Goal: Information Seeking & Learning: Compare options

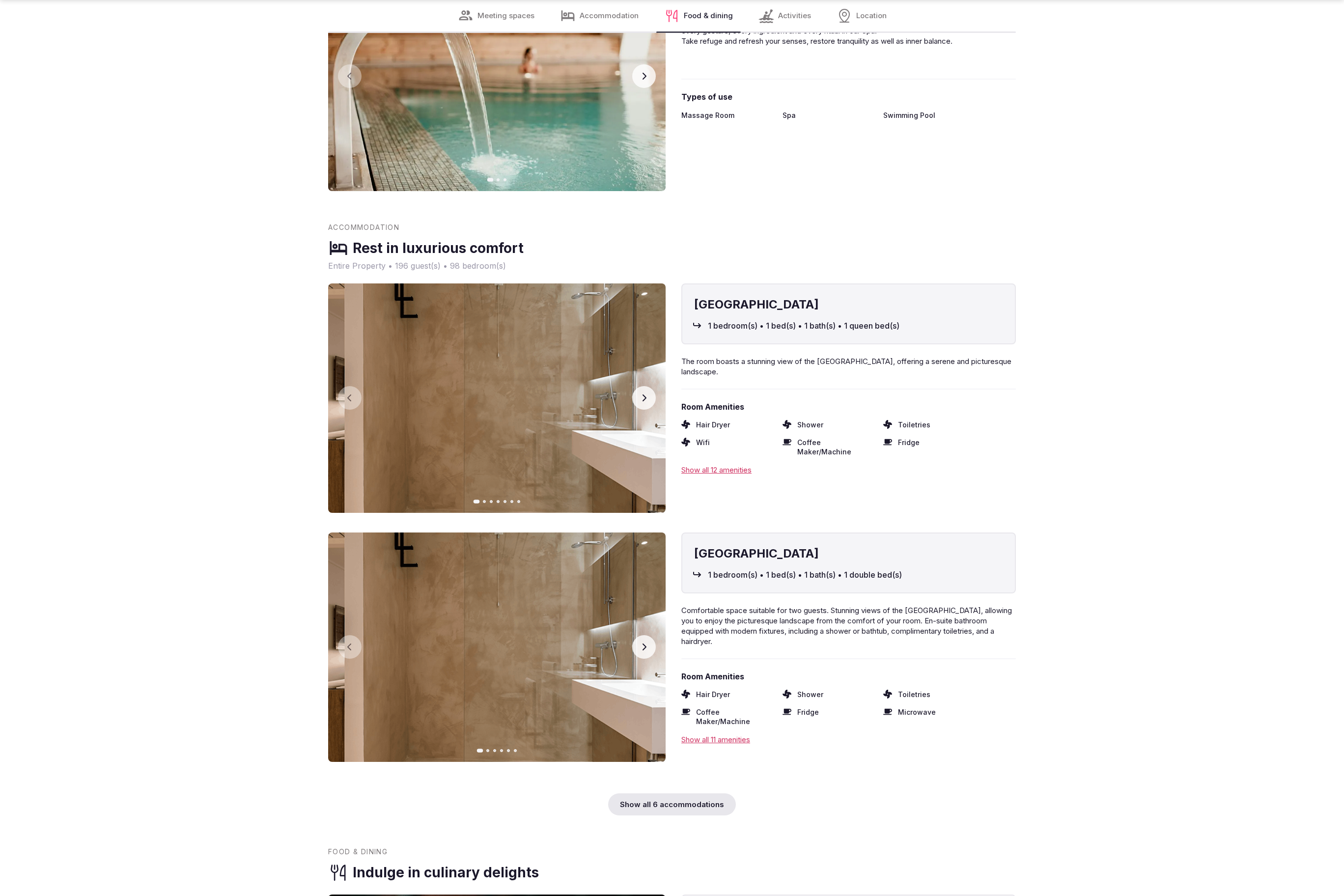
scroll to position [2560, 0]
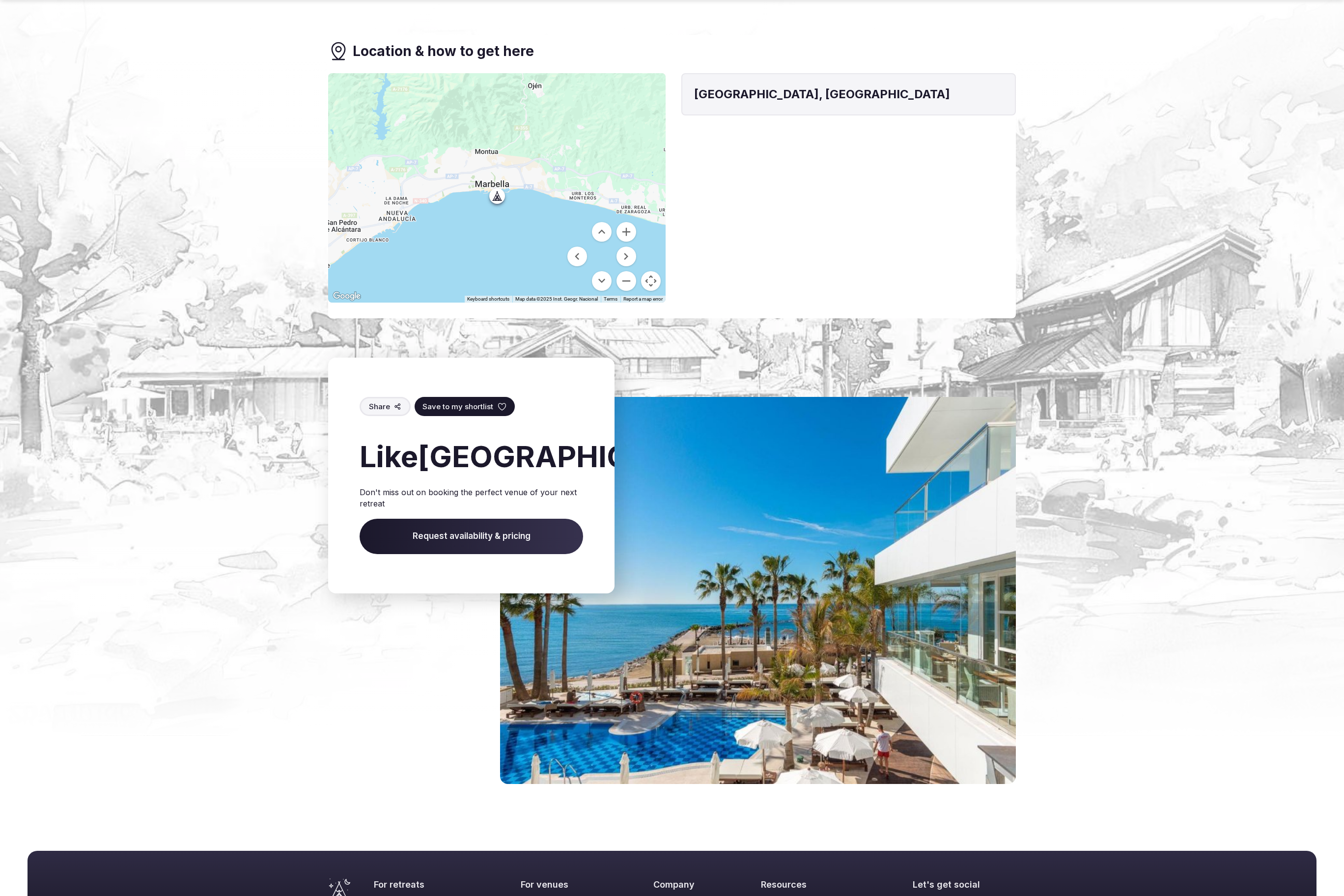
scroll to position [1102, 0]
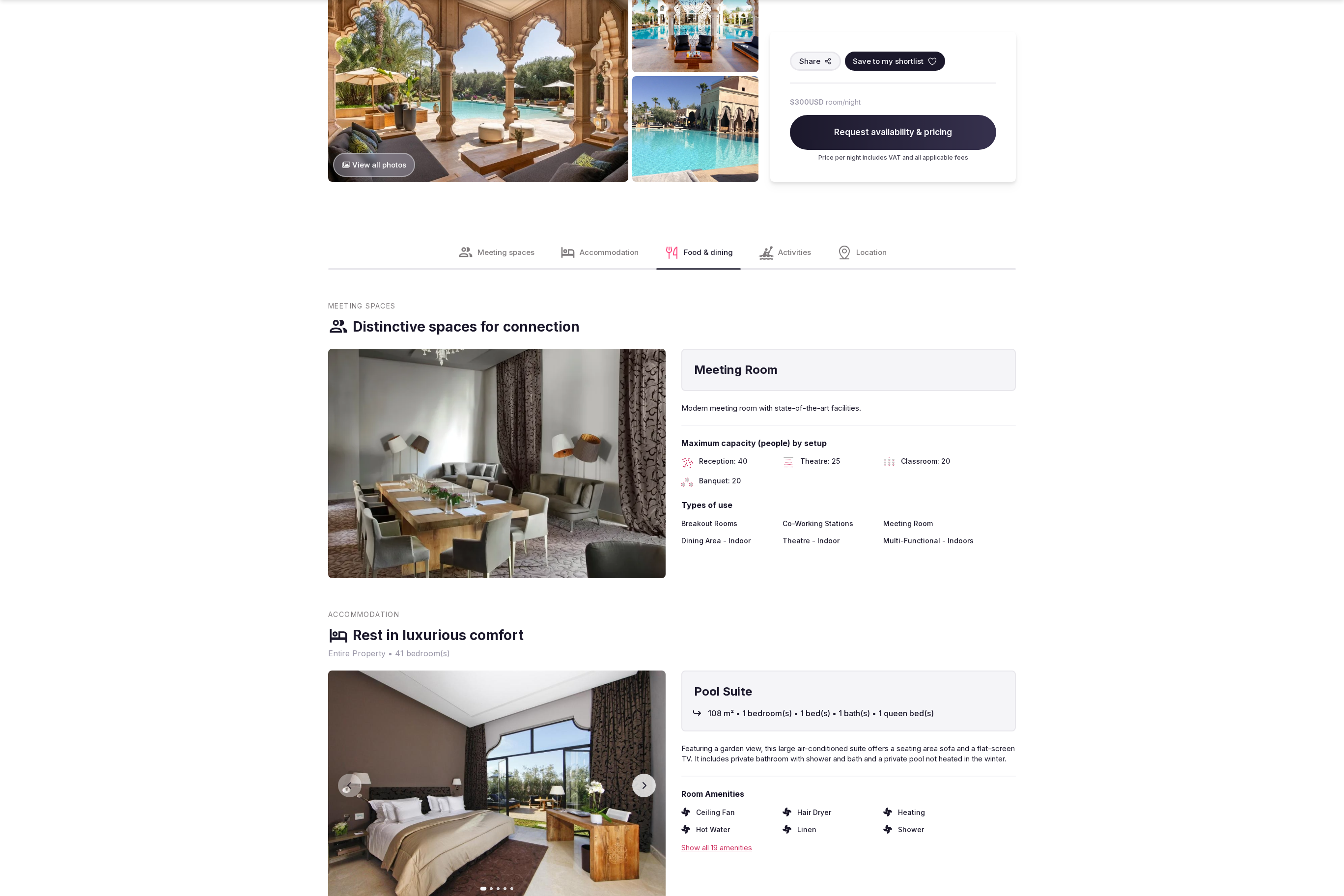
scroll to position [1714, 0]
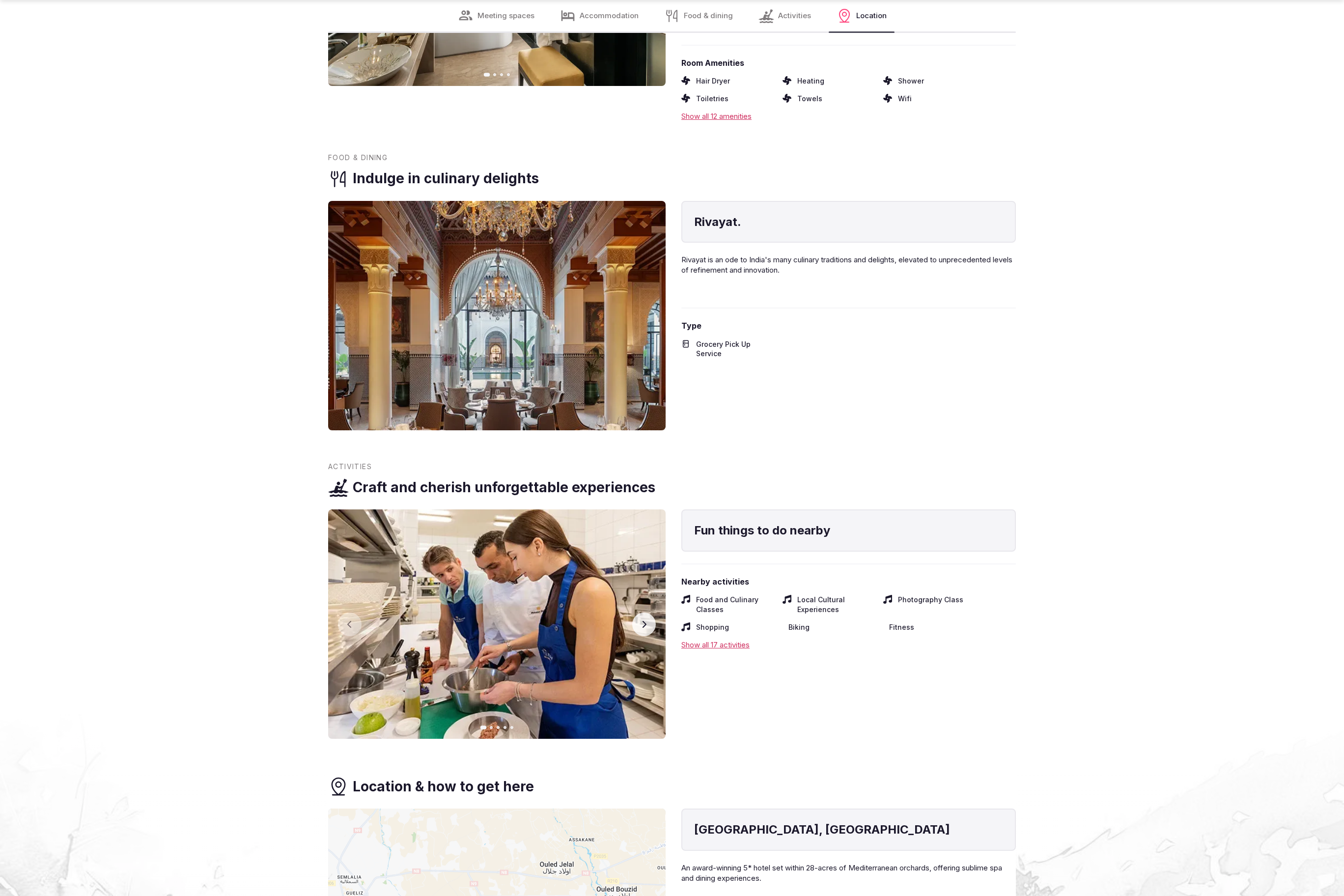
scroll to position [2563, 0]
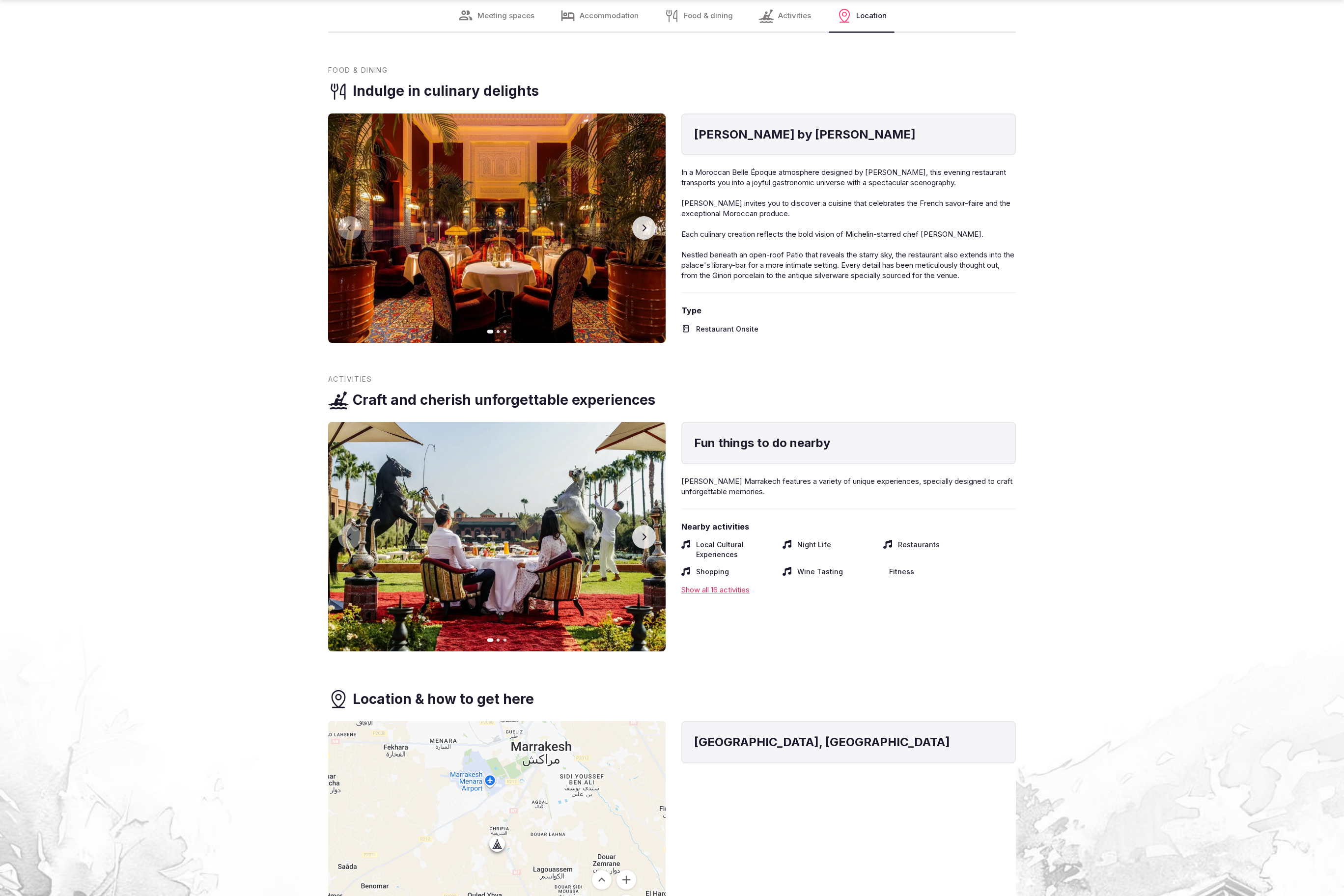
scroll to position [2564, 0]
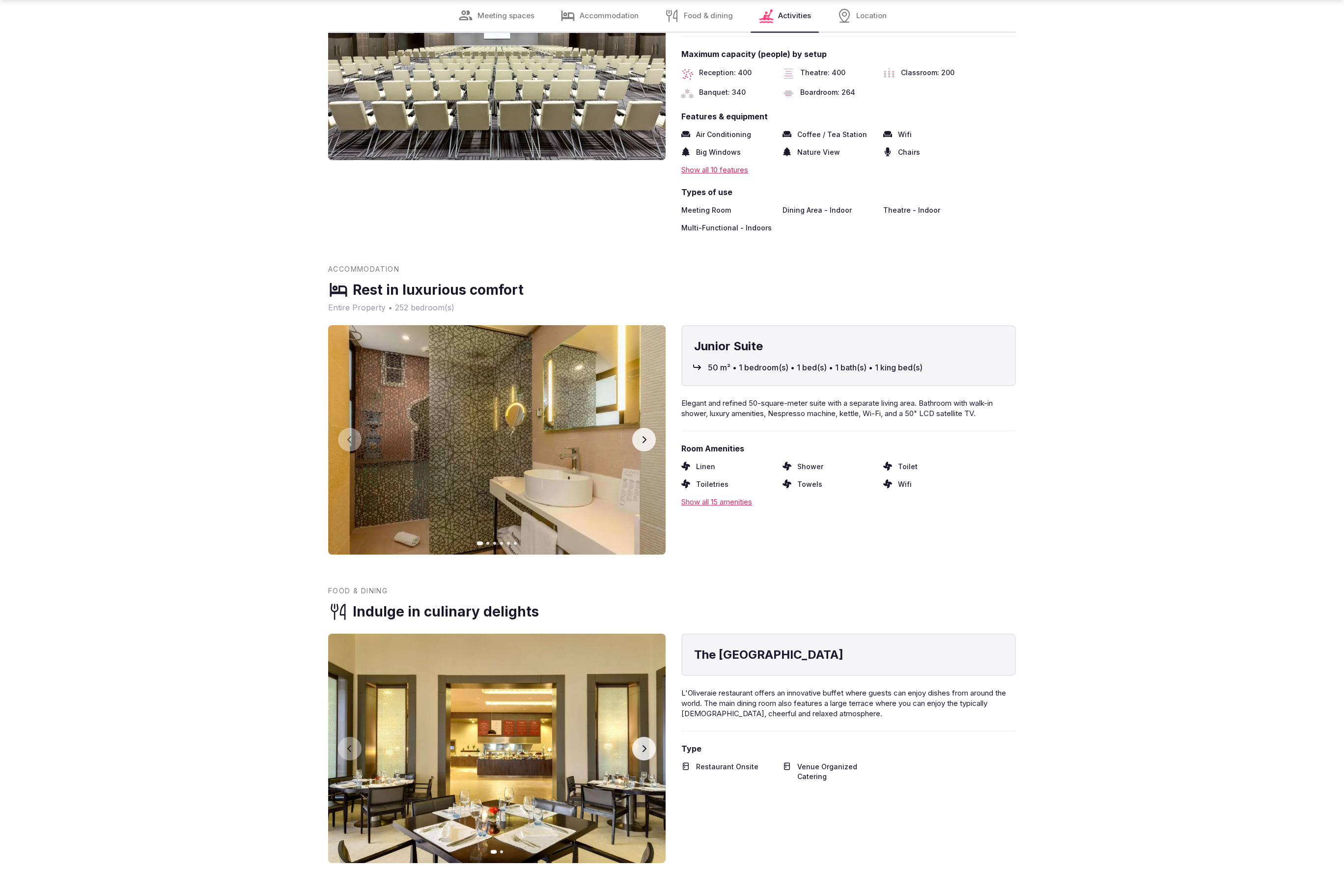
scroll to position [1688, 0]
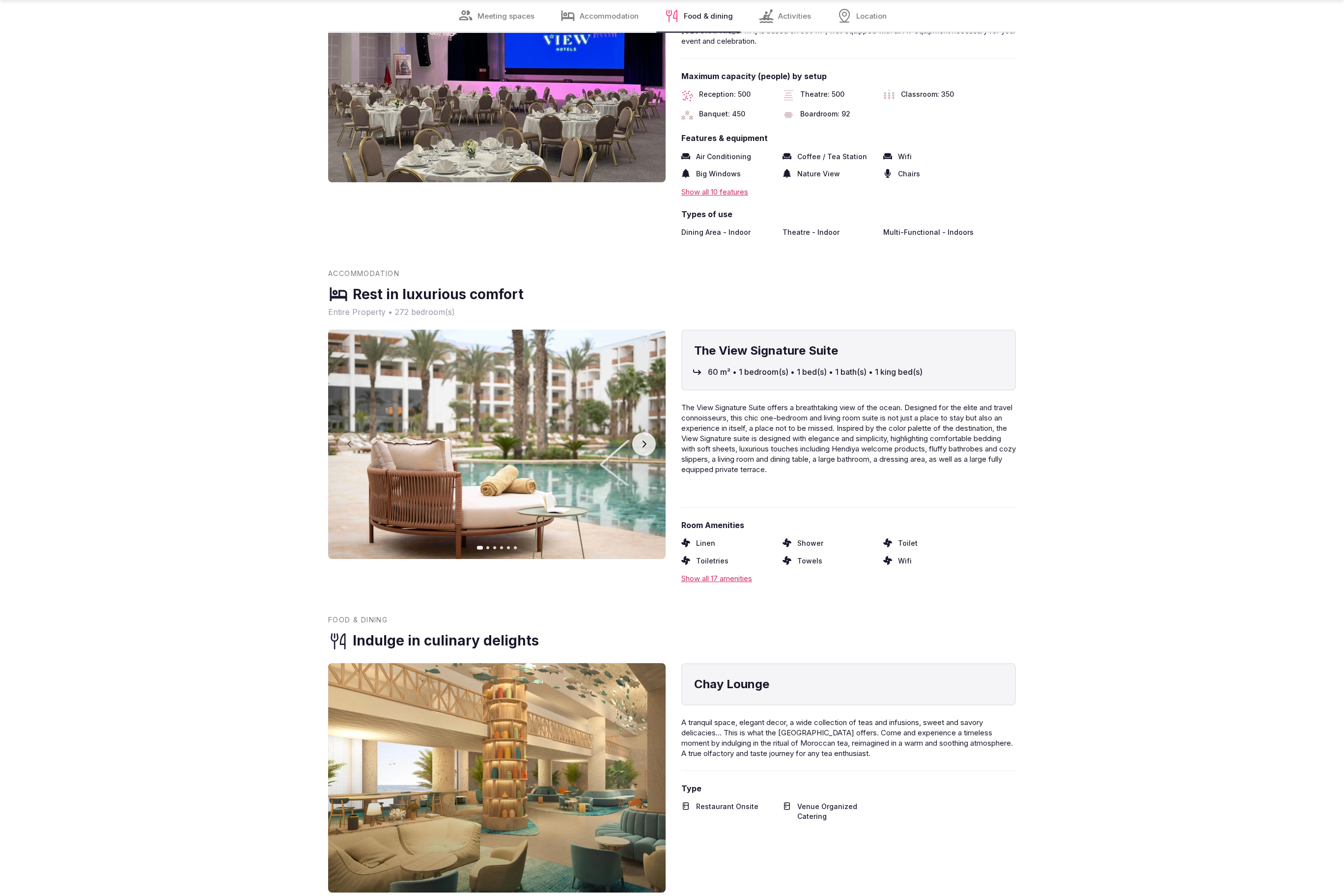
scroll to position [1688, 0]
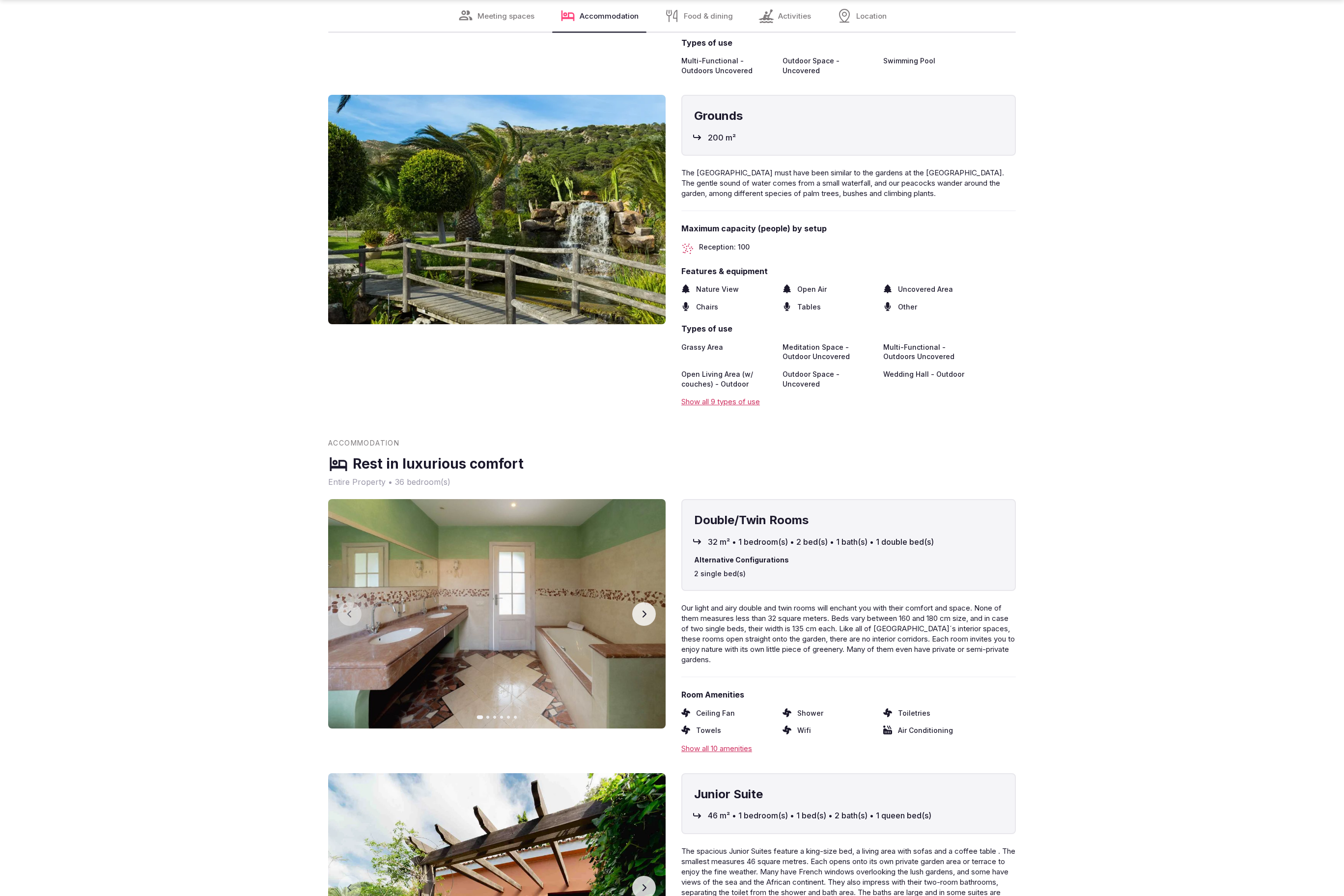
scroll to position [2564, 0]
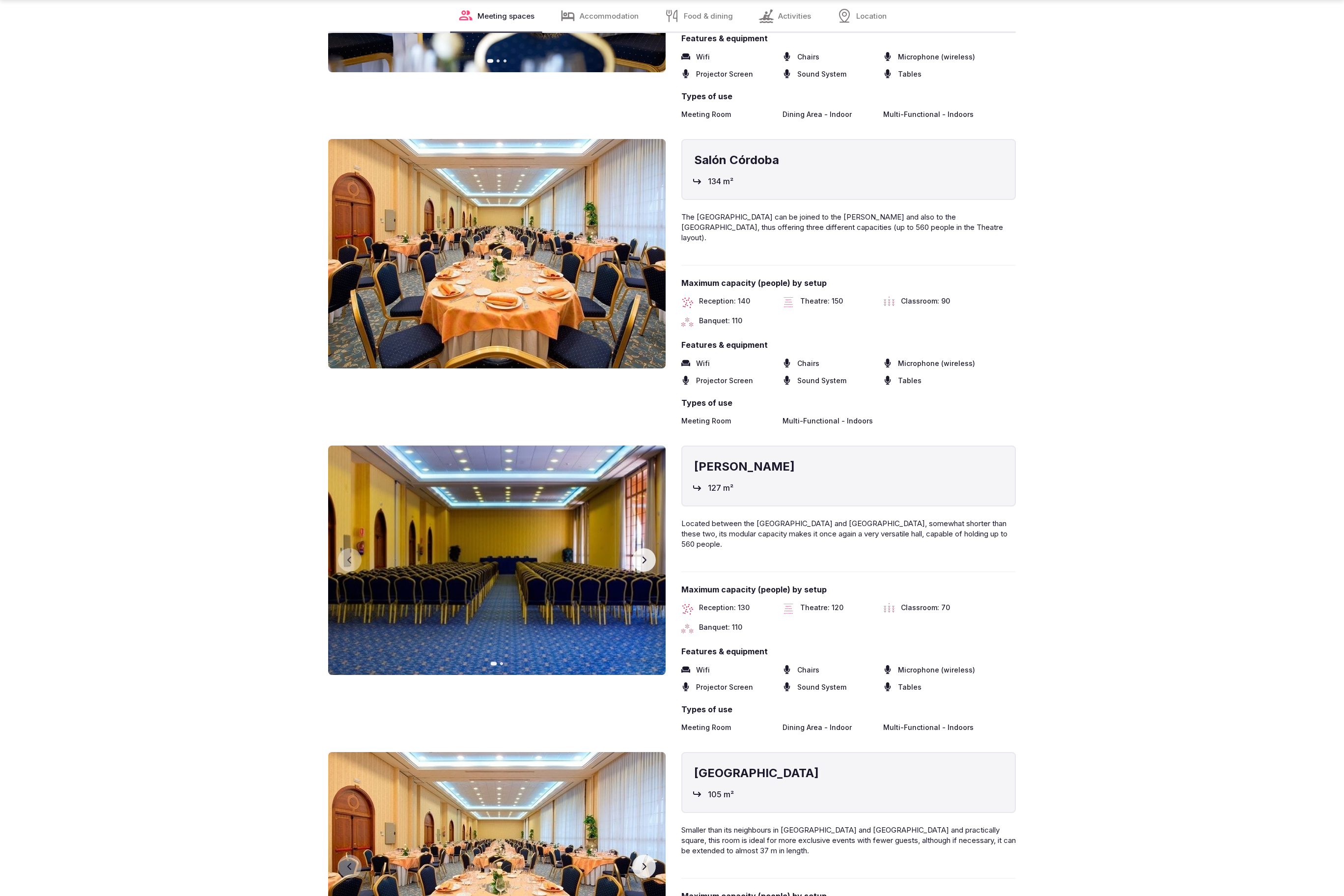
scroll to position [3406, 0]
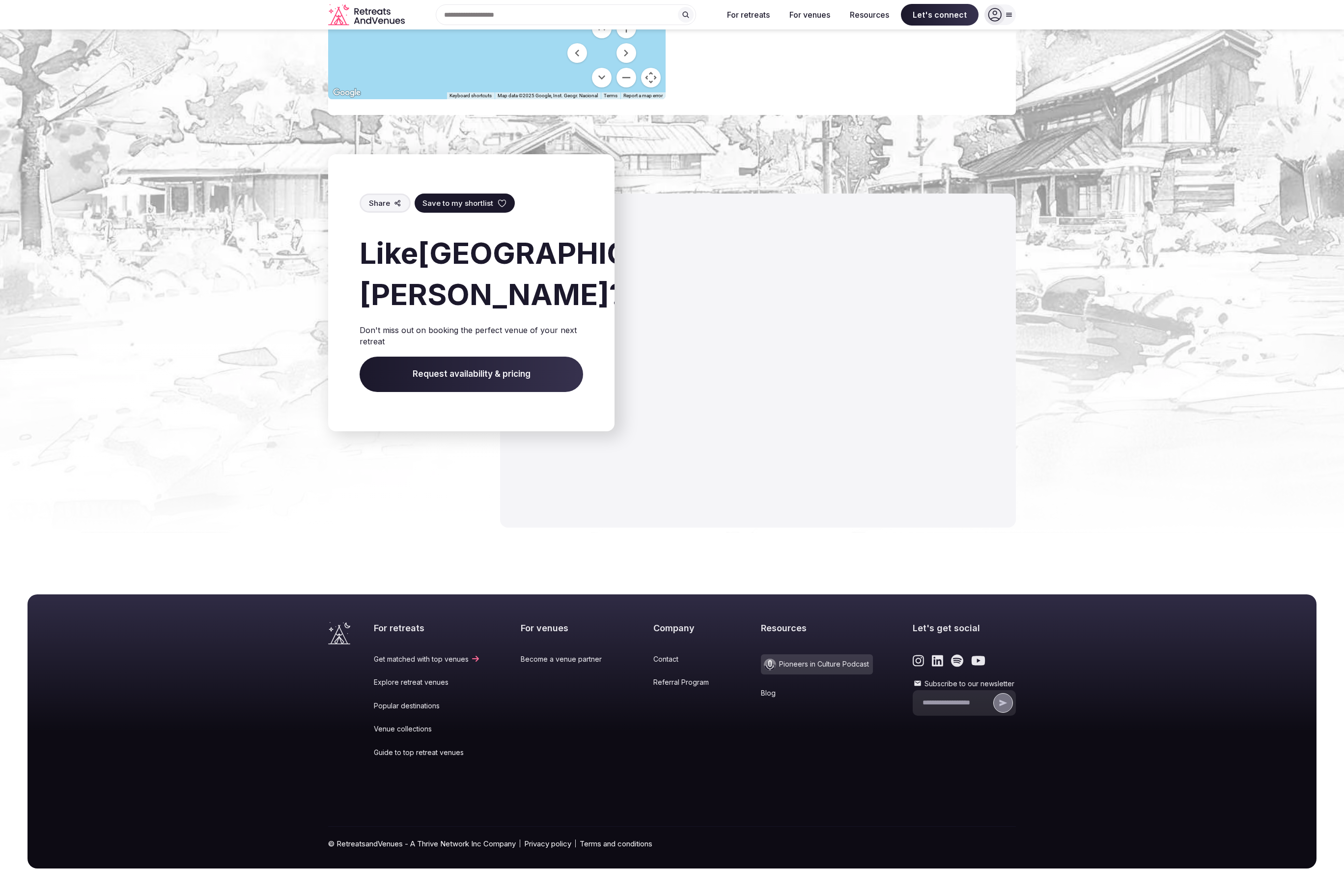
scroll to position [1038, 0]
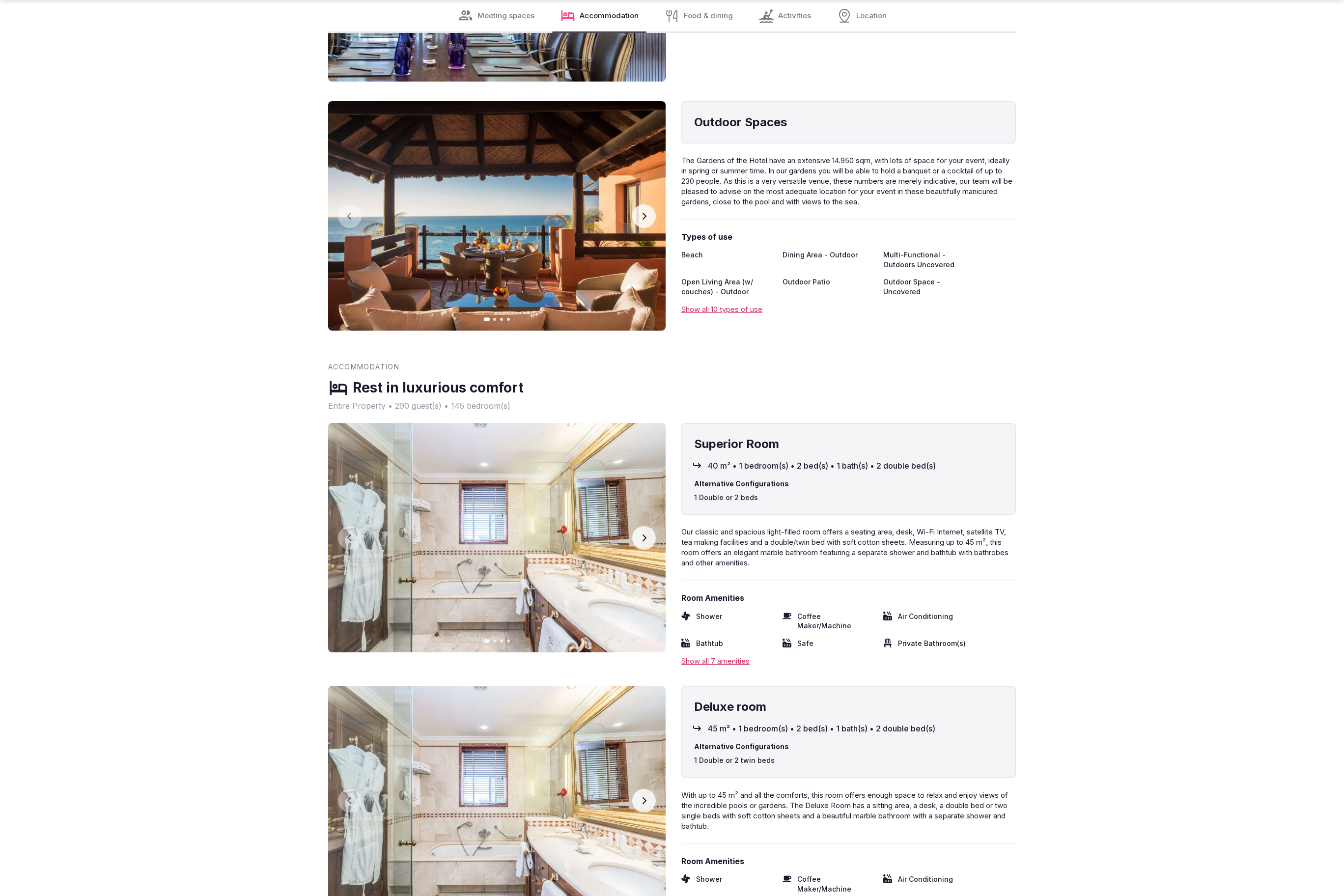
scroll to position [3406, 0]
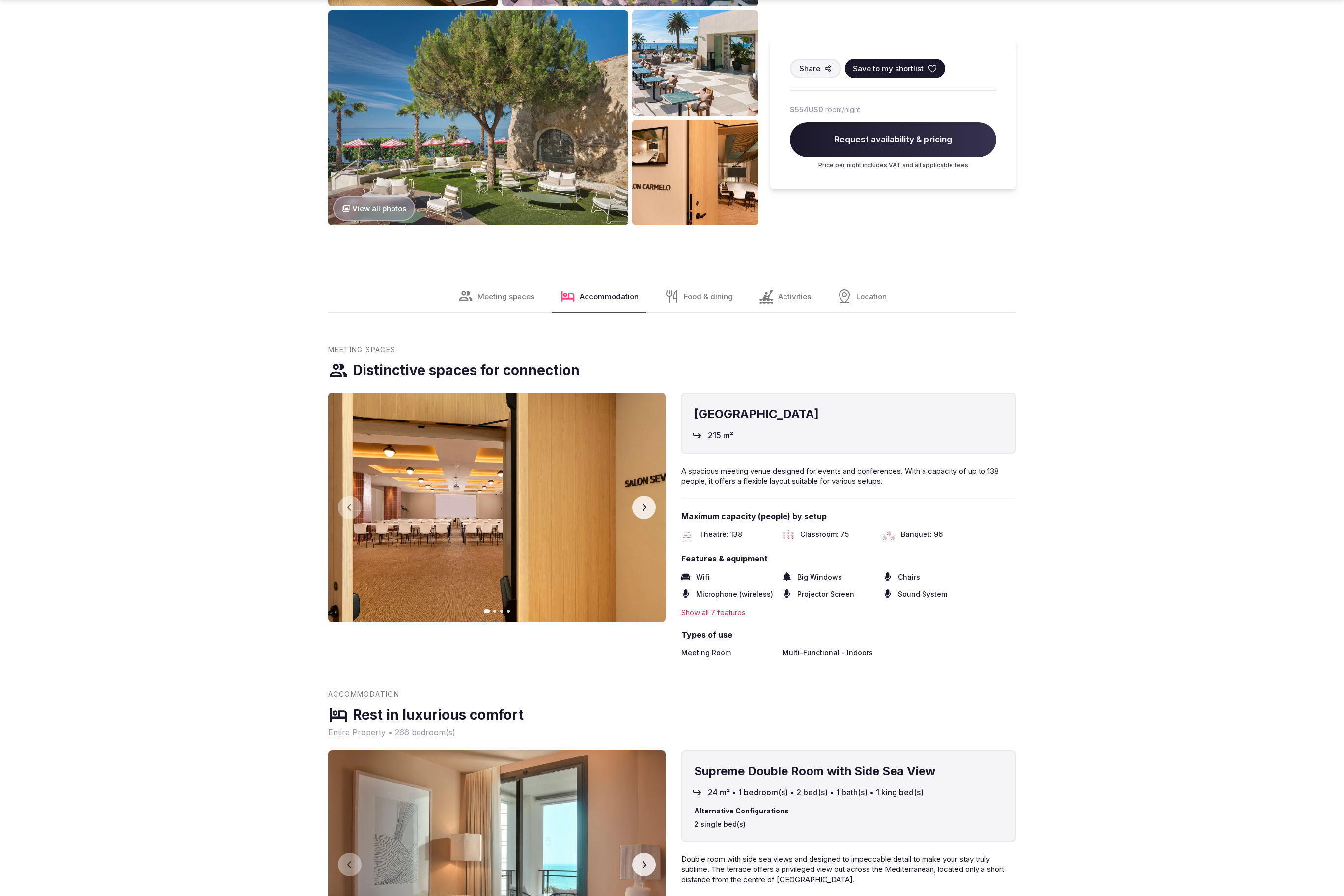
scroll to position [1721, 0]
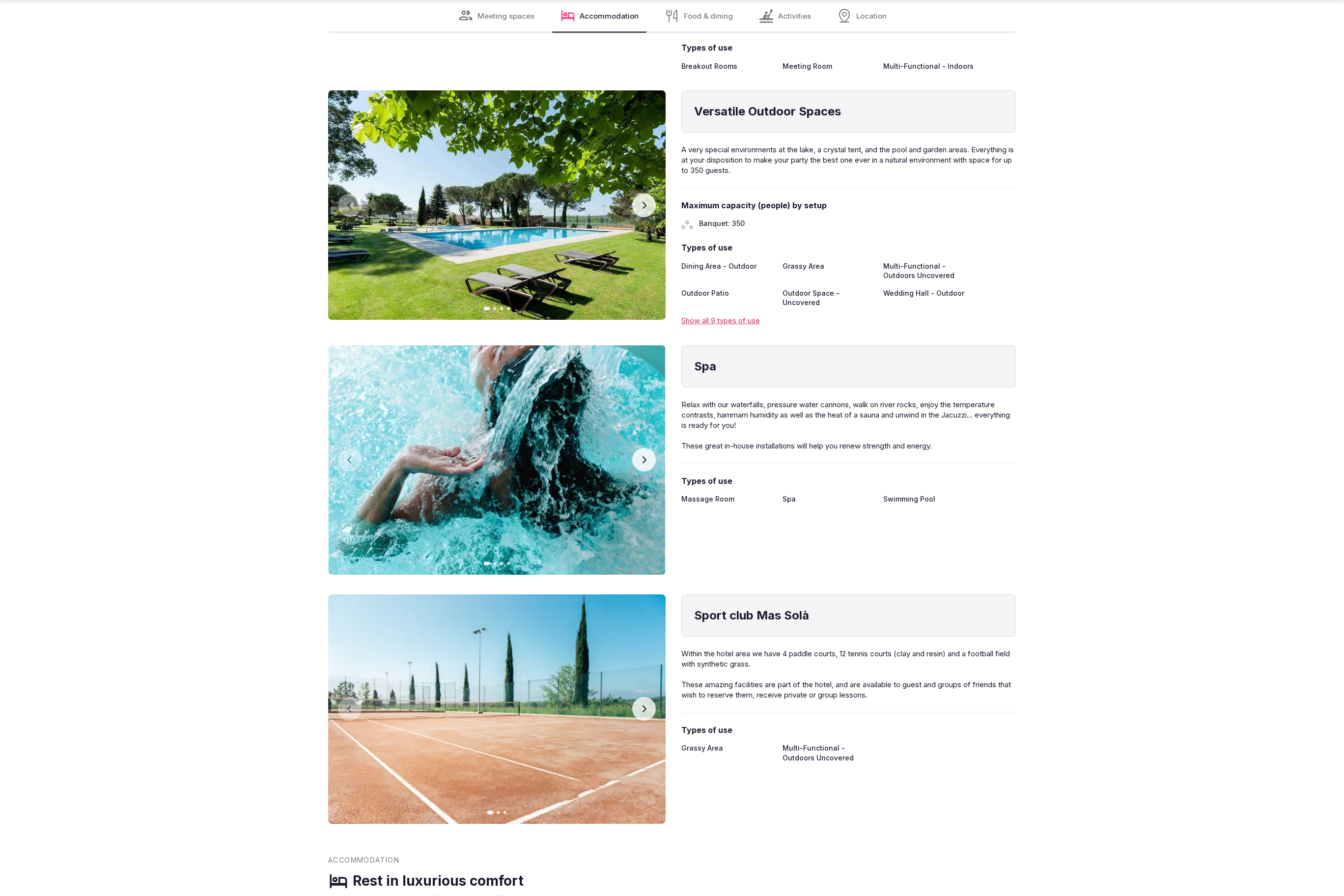
scroll to position [2564, 0]
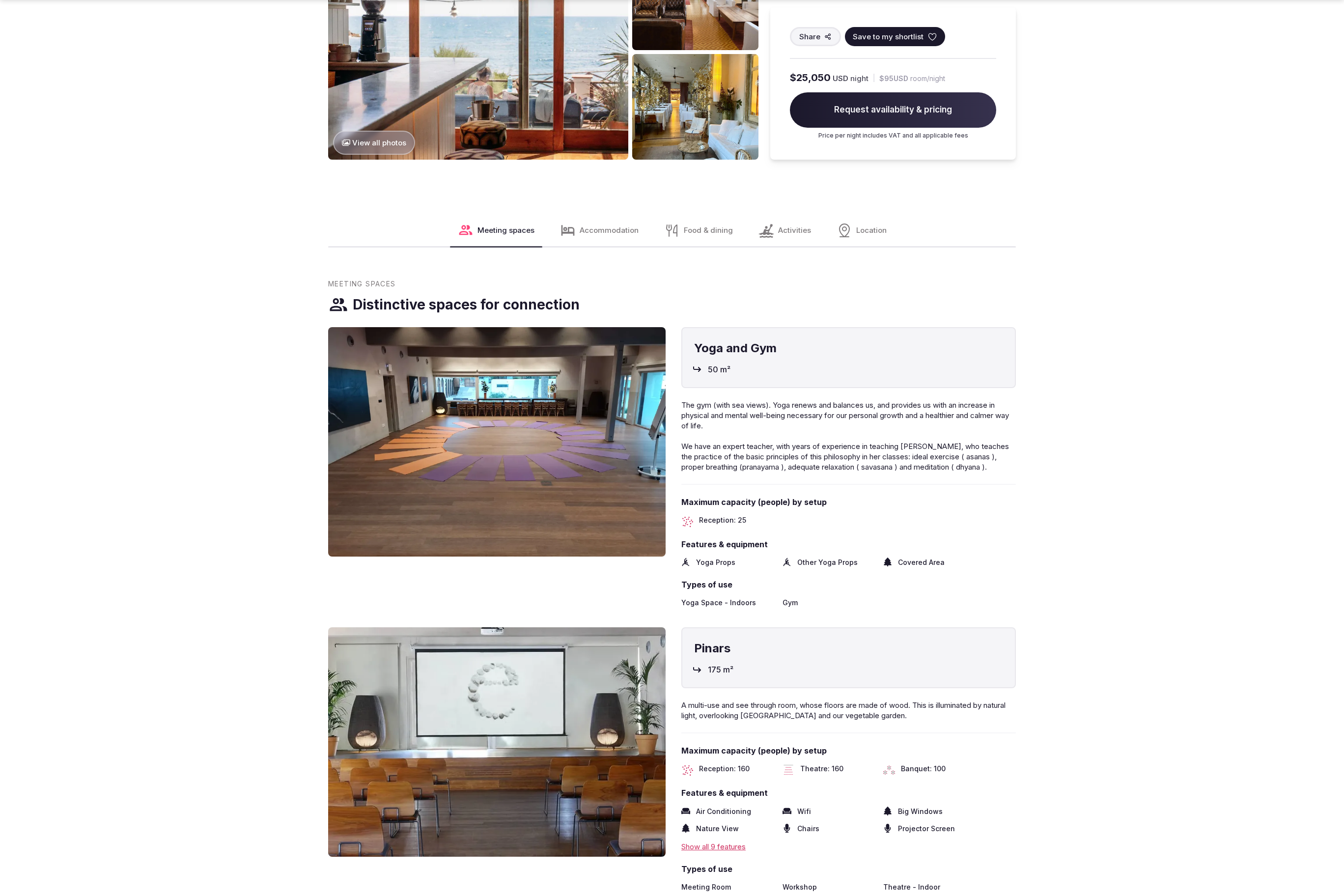
scroll to position [2534, 0]
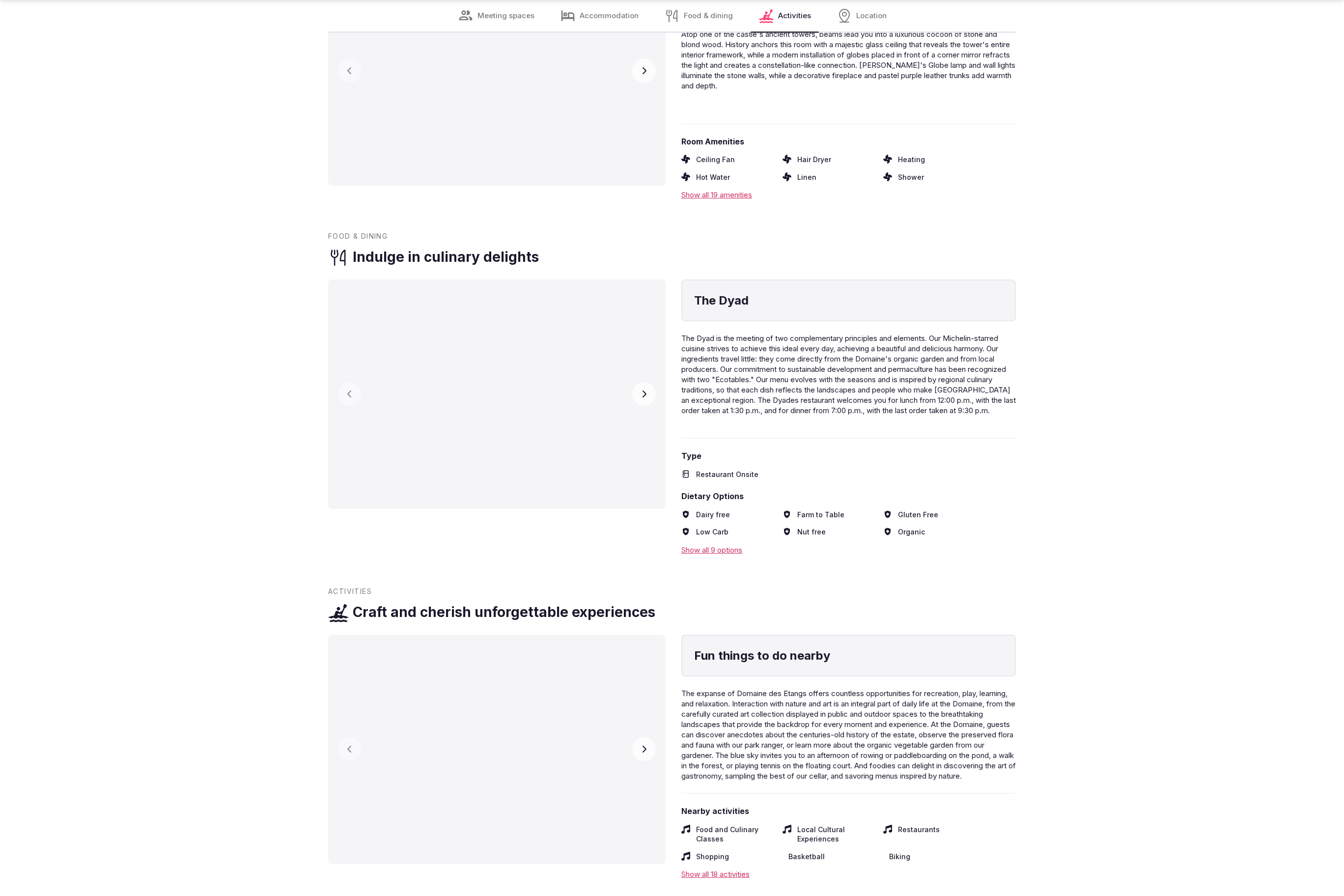
scroll to position [2564, 0]
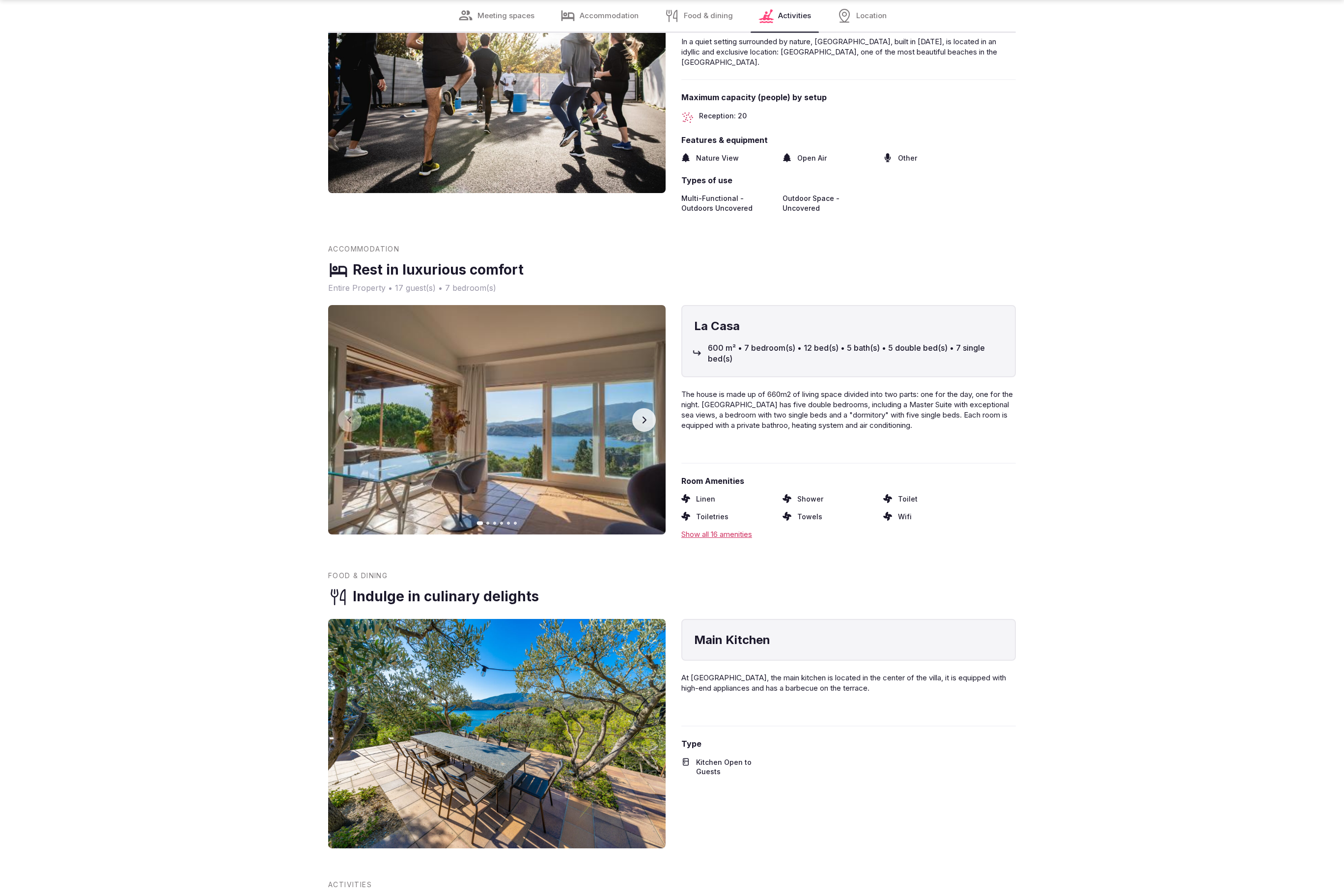
scroll to position [1688, 0]
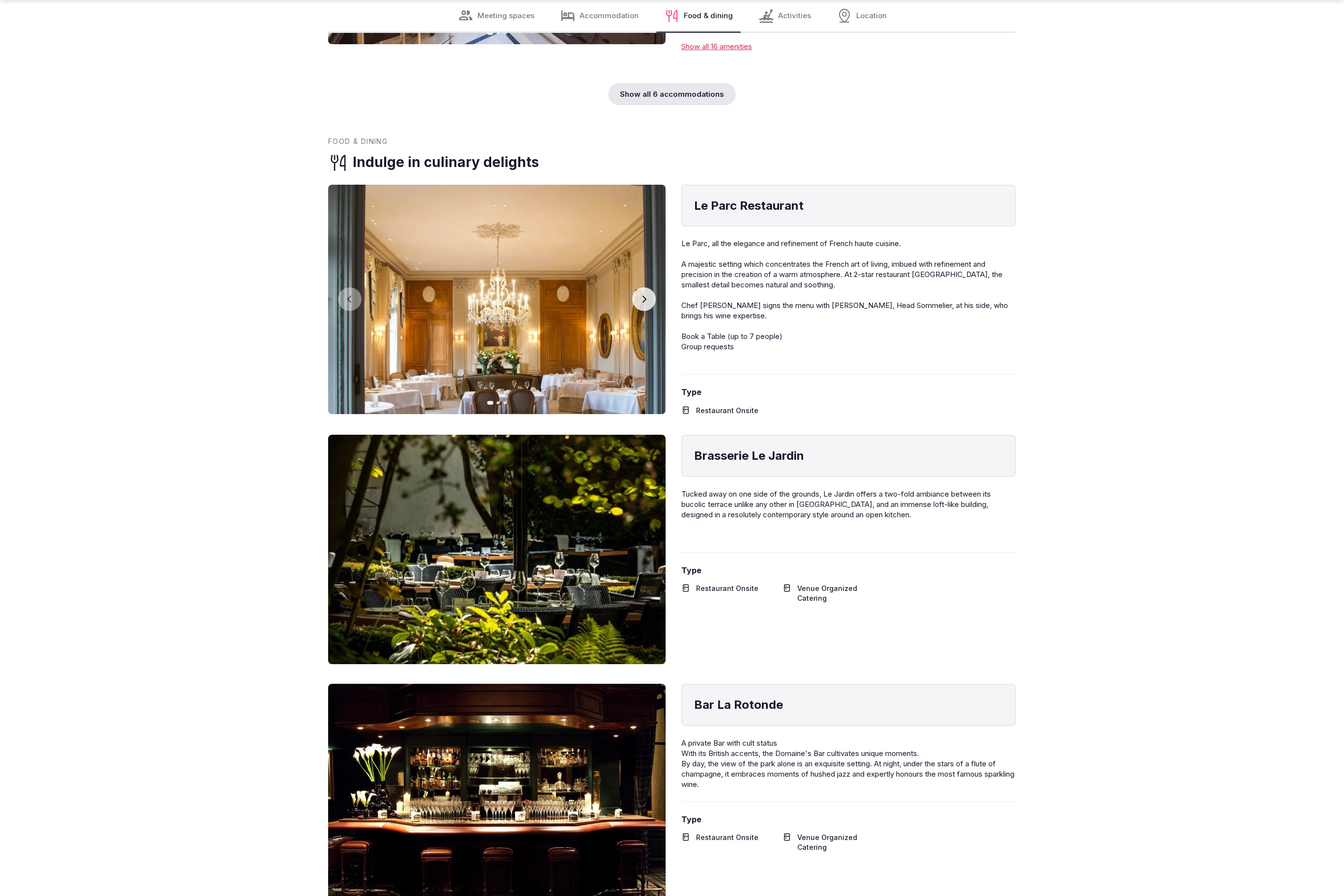
scroll to position [3406, 0]
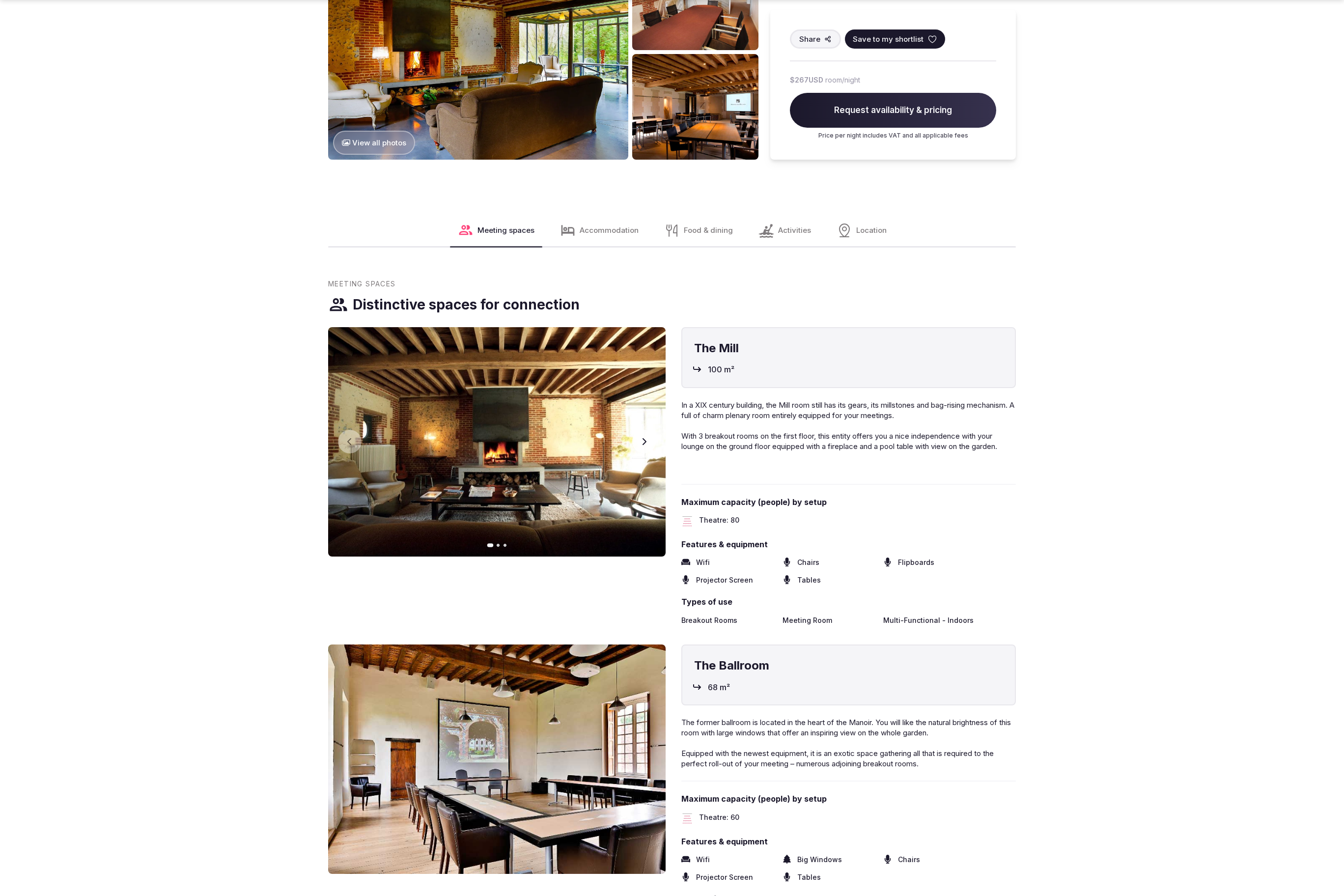
scroll to position [1721, 0]
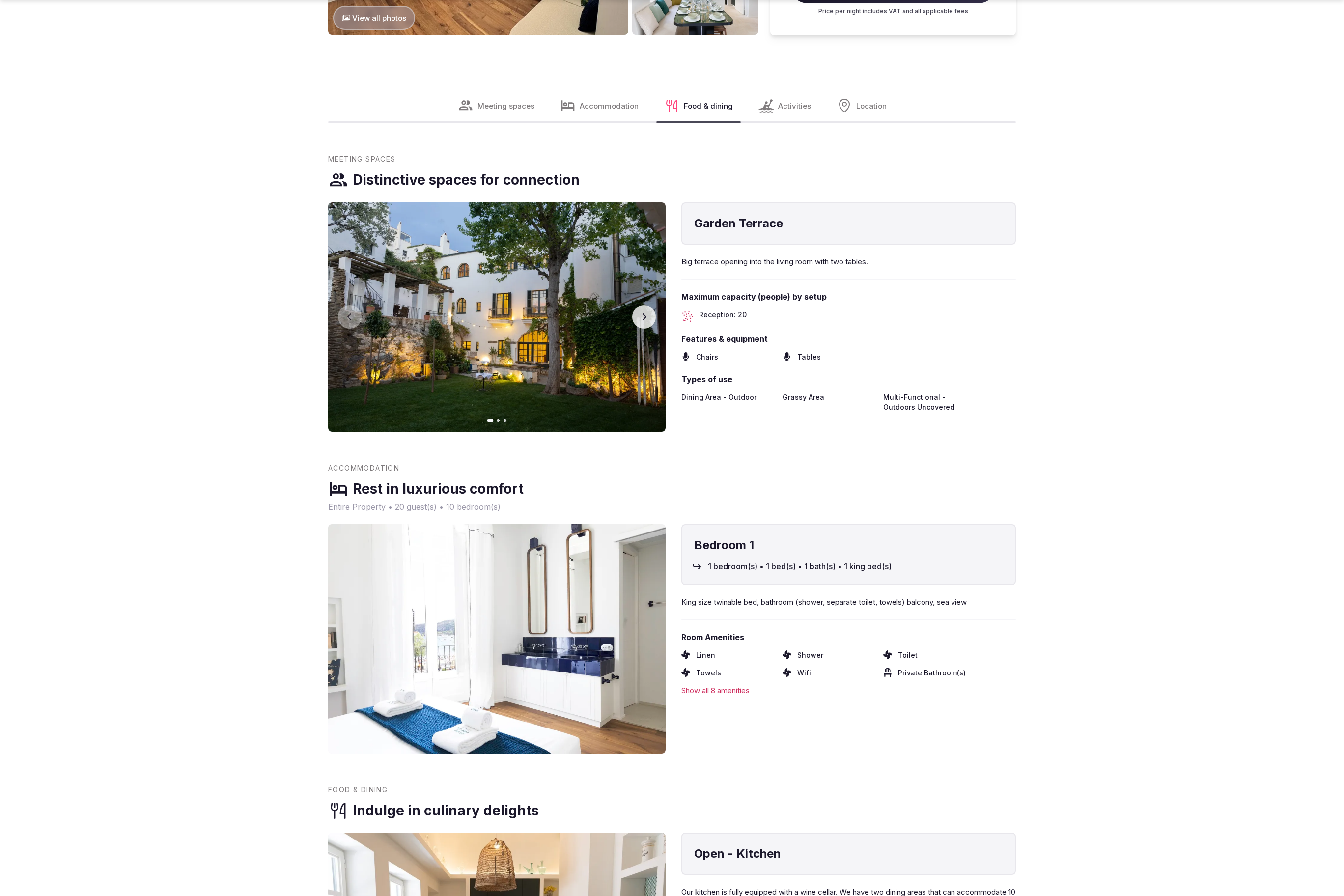
scroll to position [1721, 0]
